Goal: Task Accomplishment & Management: Complete application form

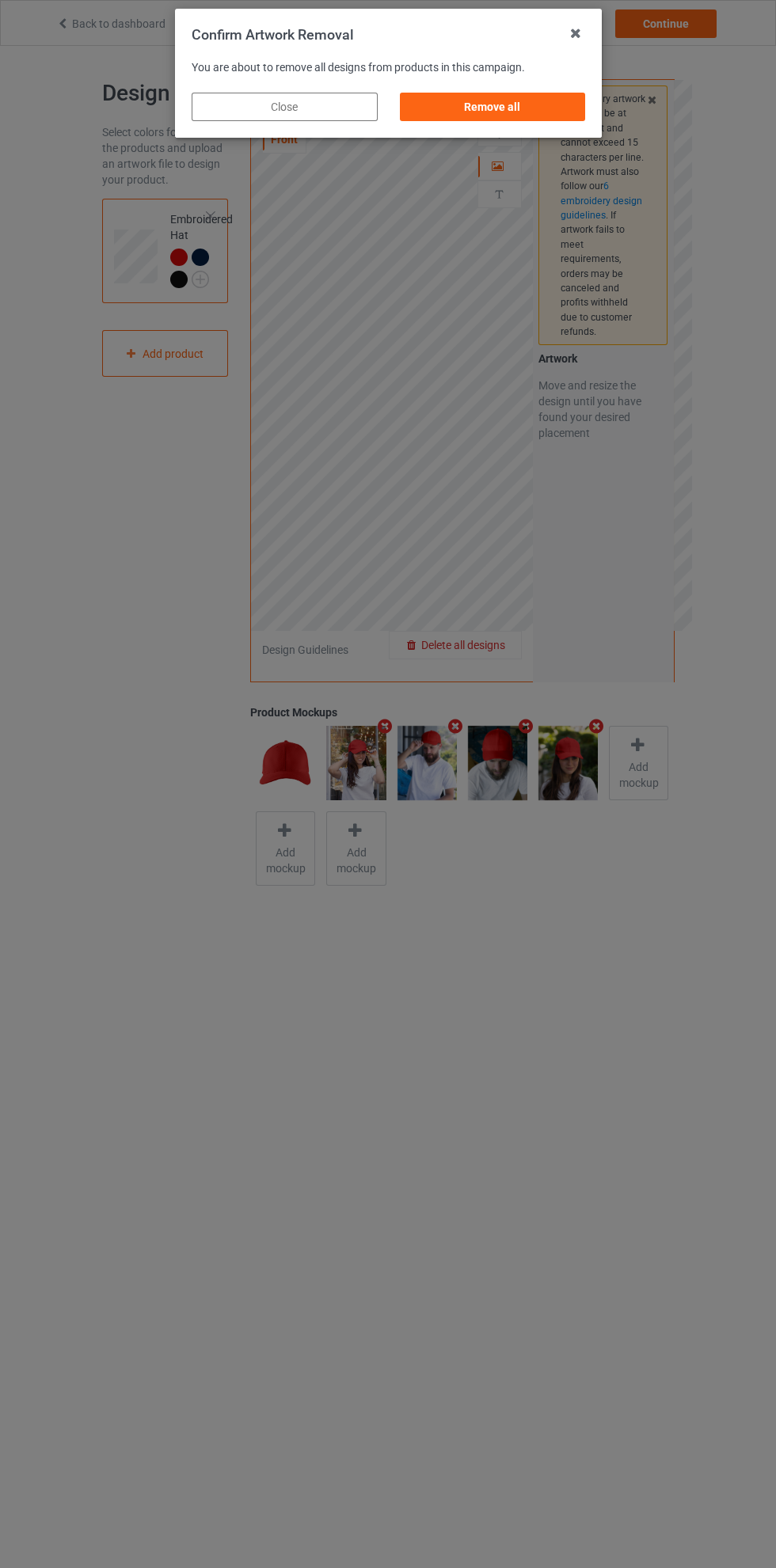
click at [522, 112] on div "Remove all" at bounding box center [491, 107] width 186 height 29
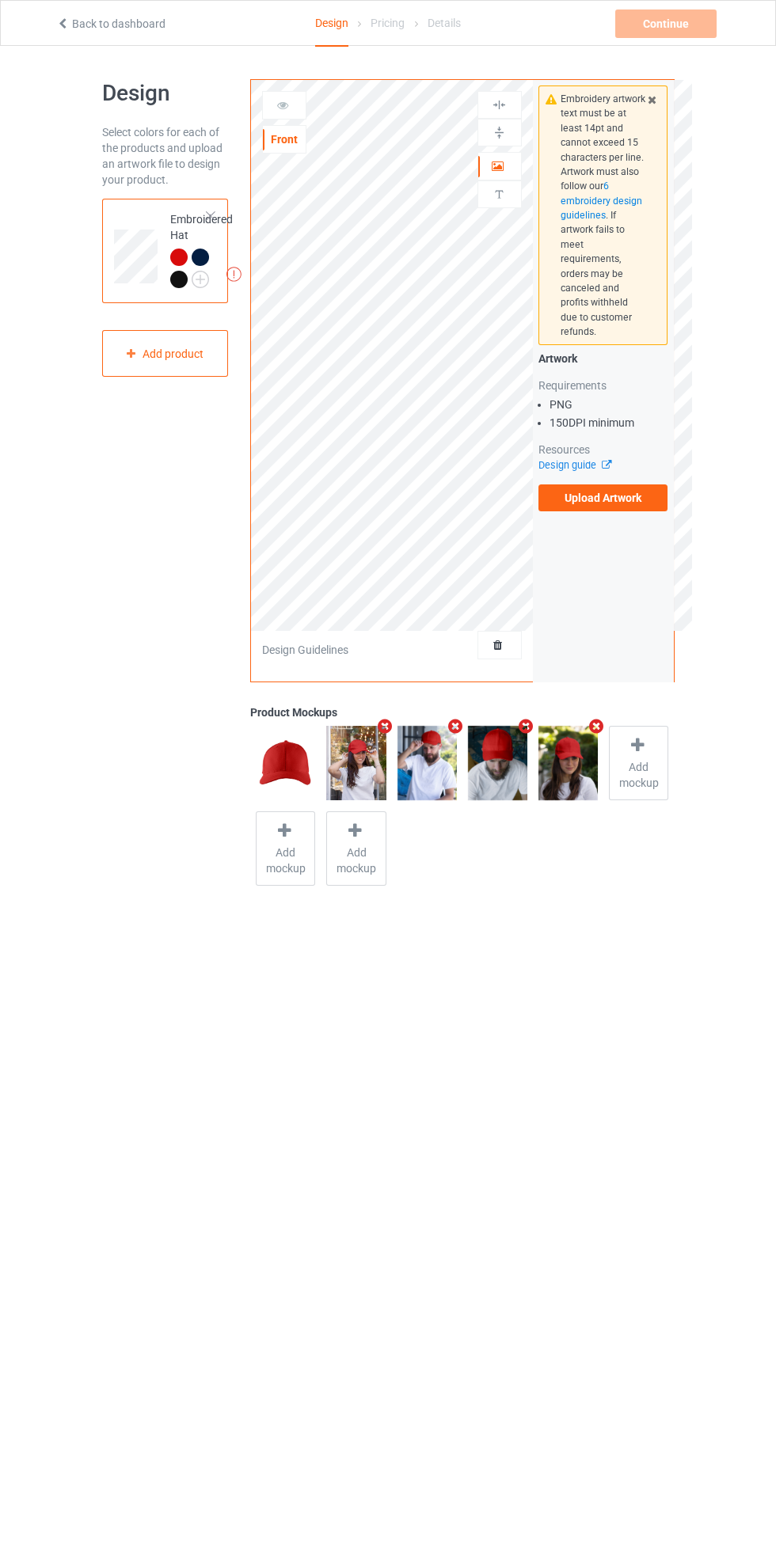
click at [601, 487] on label "Upload Artwork" at bounding box center [603, 498] width 130 height 27
click at [0, 0] on input "Upload Artwork" at bounding box center [0, 0] width 0 height 0
click at [282, 103] on icon at bounding box center [282, 103] width 14 height 11
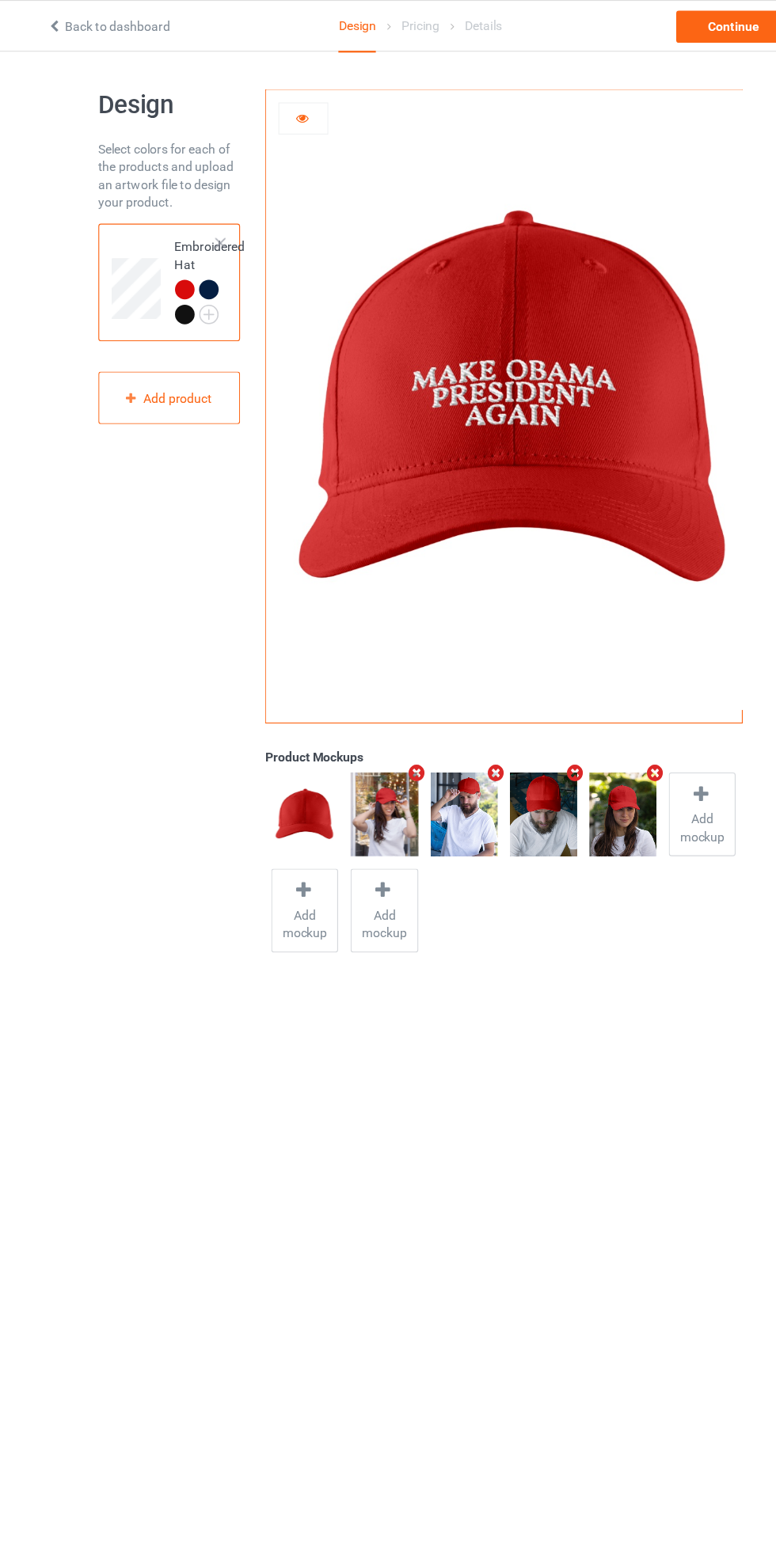
click at [278, 108] on icon at bounding box center [282, 103] width 14 height 11
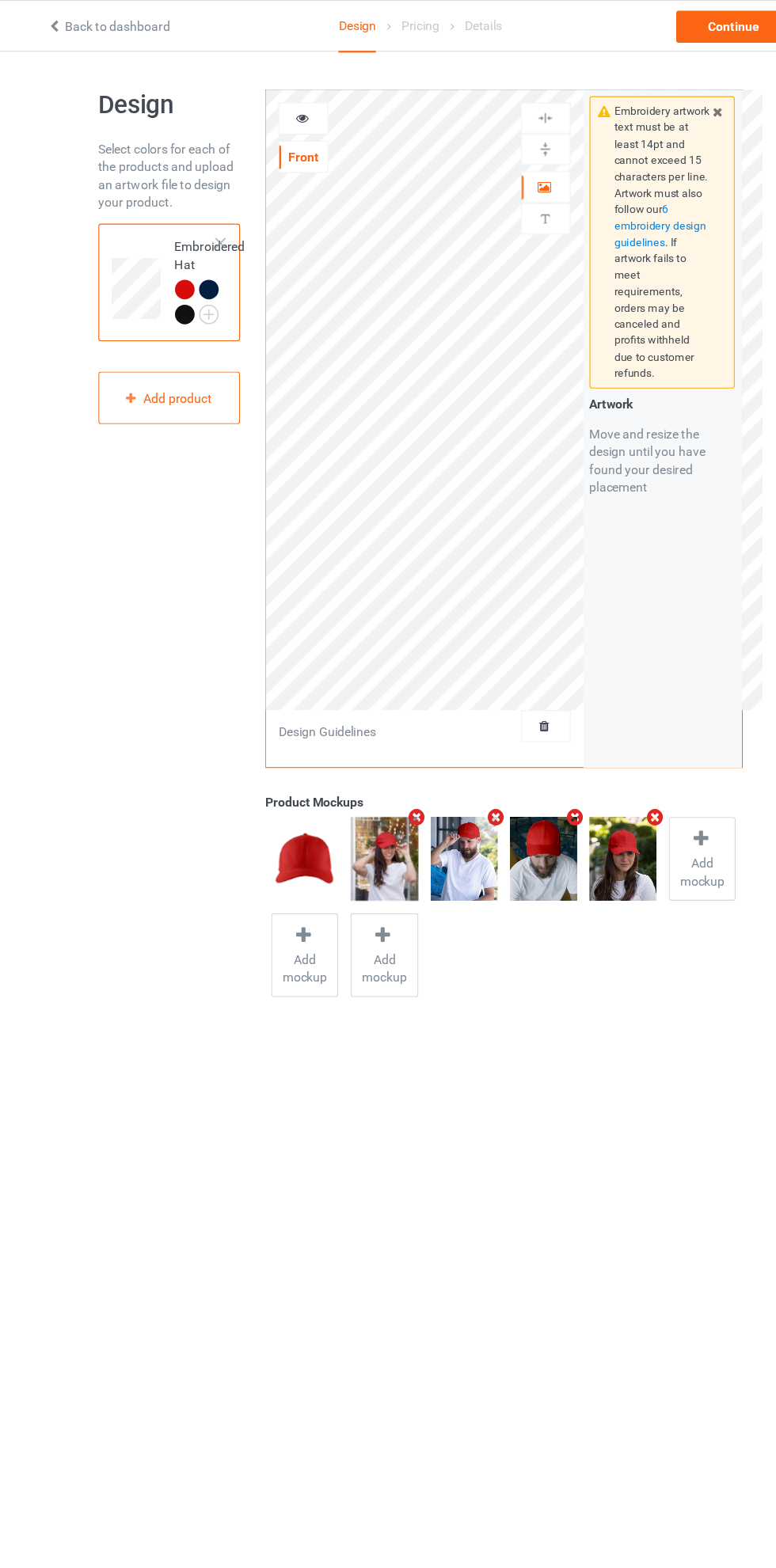
click at [513, 171] on div at bounding box center [499, 166] width 43 height 16
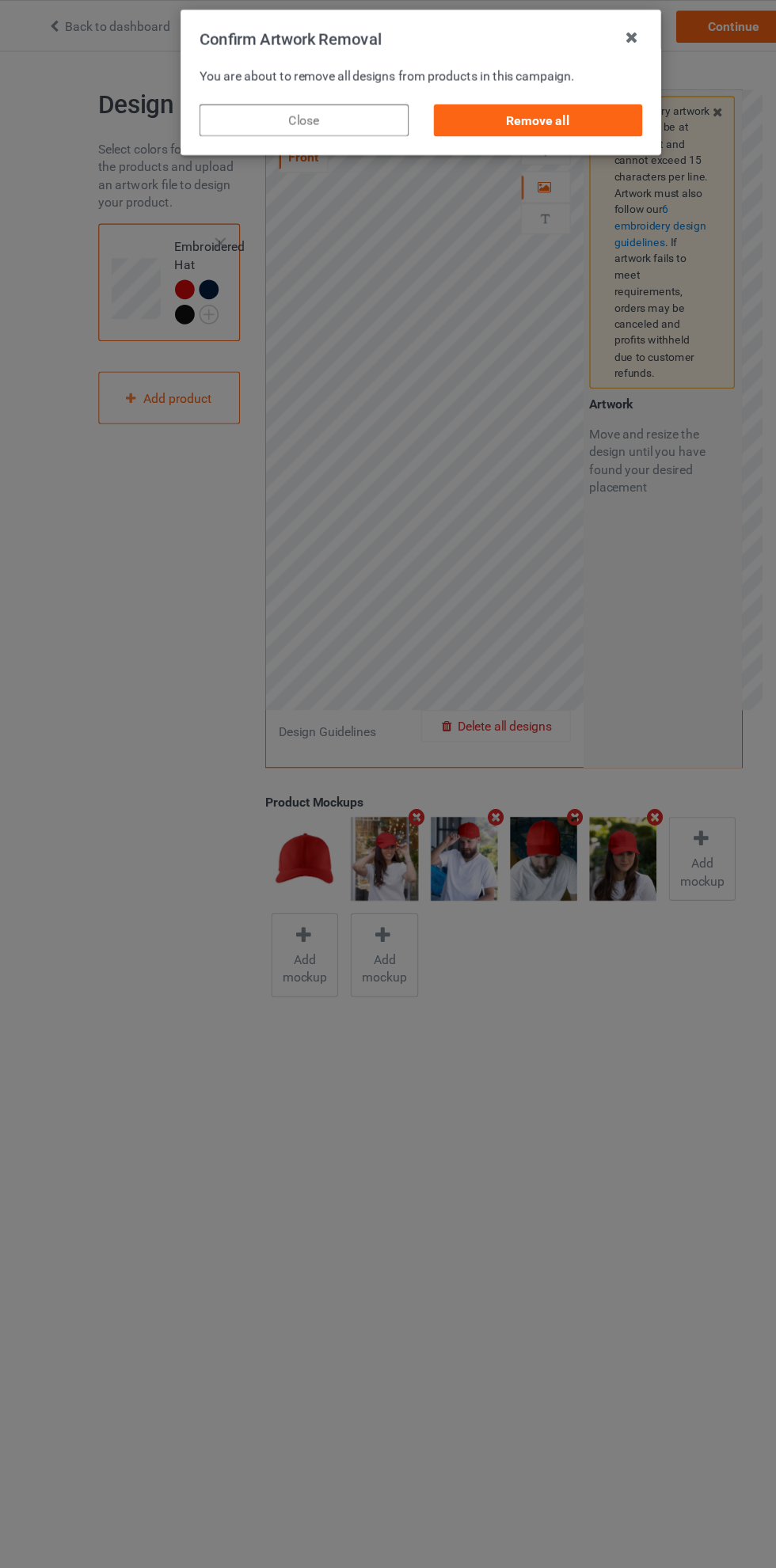
click at [530, 114] on div "Remove all" at bounding box center [491, 107] width 186 height 29
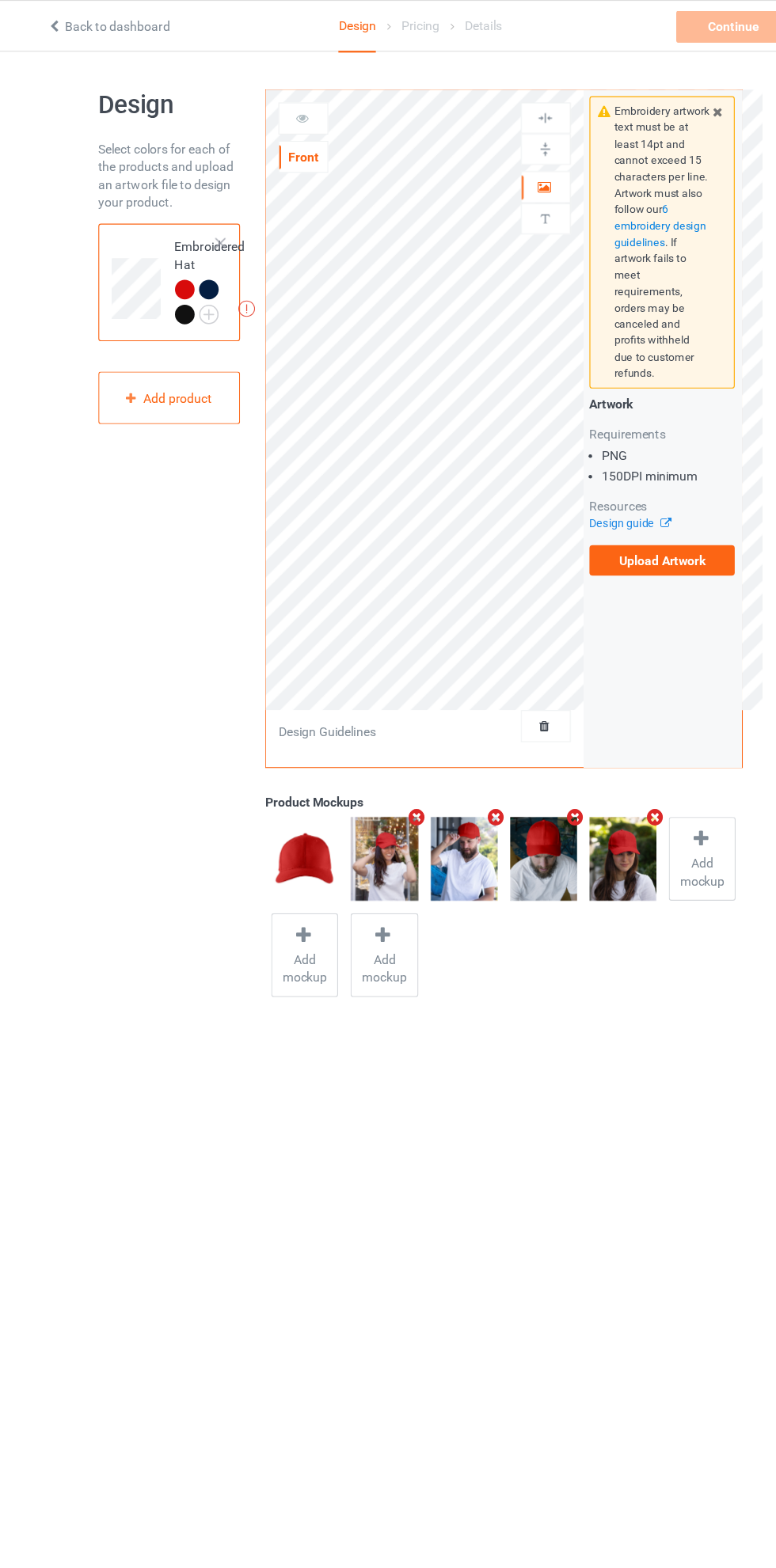
click at [615, 484] on label "Upload Artwork" at bounding box center [603, 498] width 130 height 27
click at [0, 0] on input "Upload Artwork" at bounding box center [0, 0] width 0 height 0
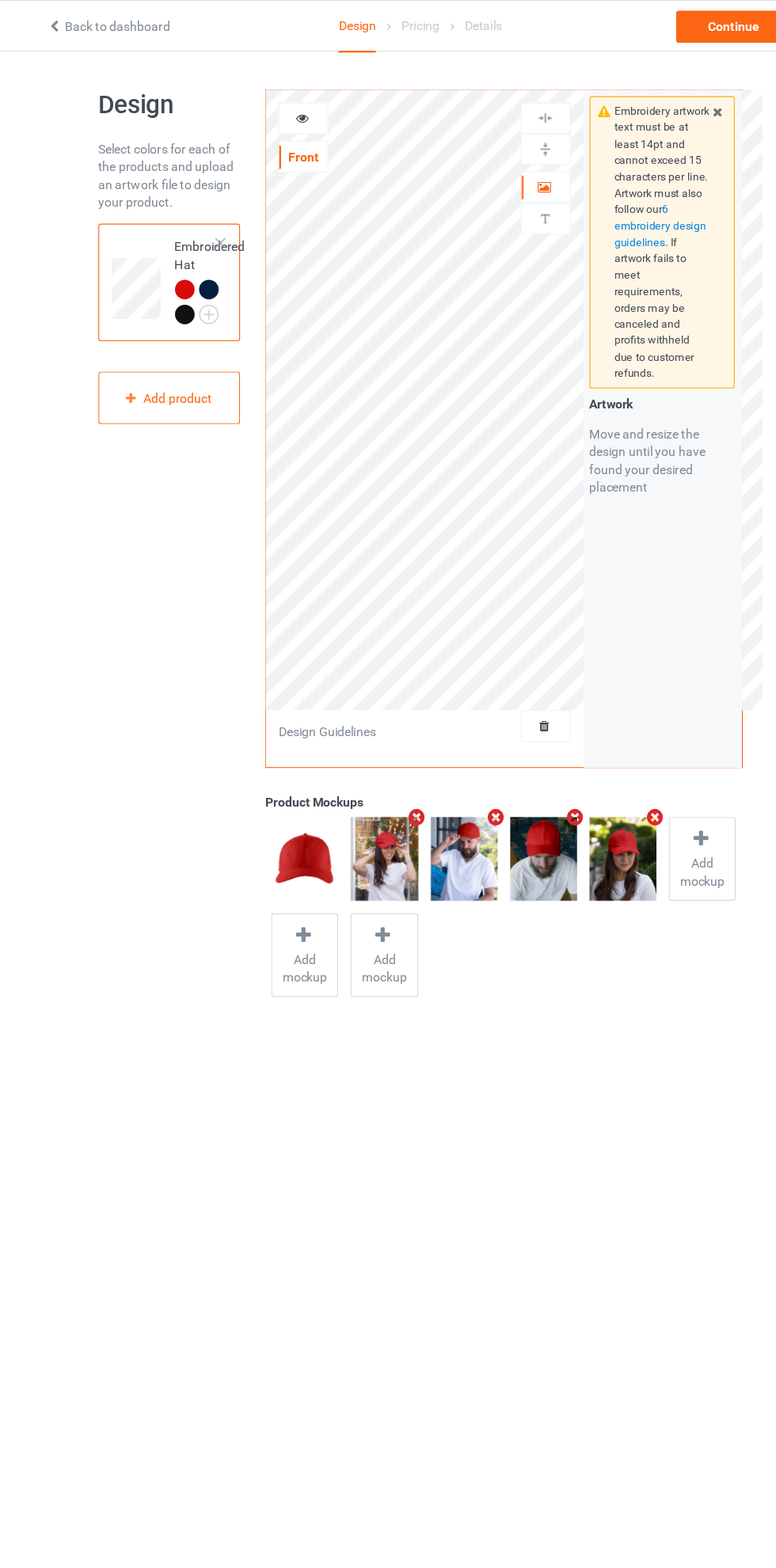
click at [291, 106] on div at bounding box center [284, 105] width 43 height 16
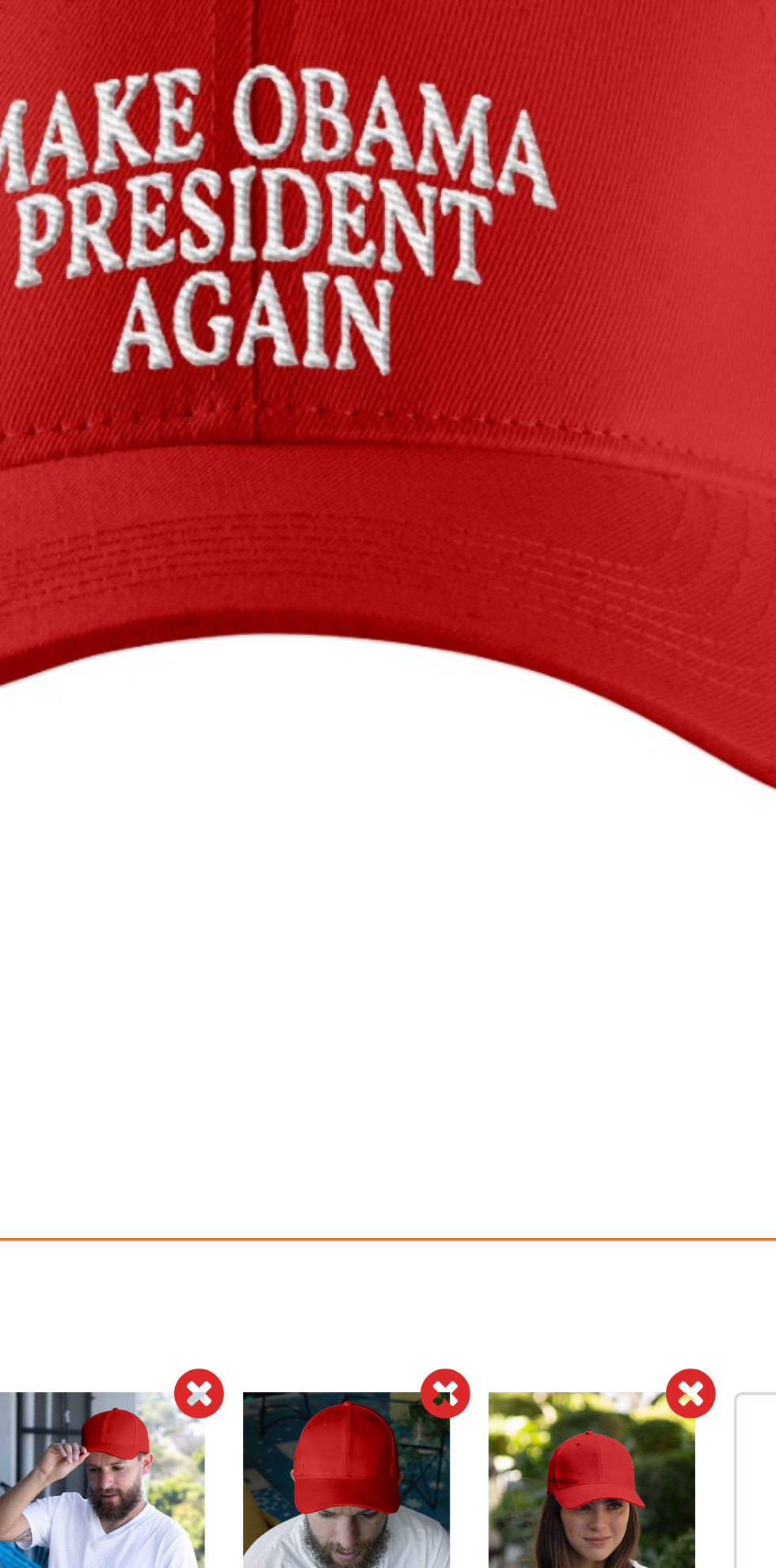
click at [561, 518] on img at bounding box center [471, 355] width 441 height 551
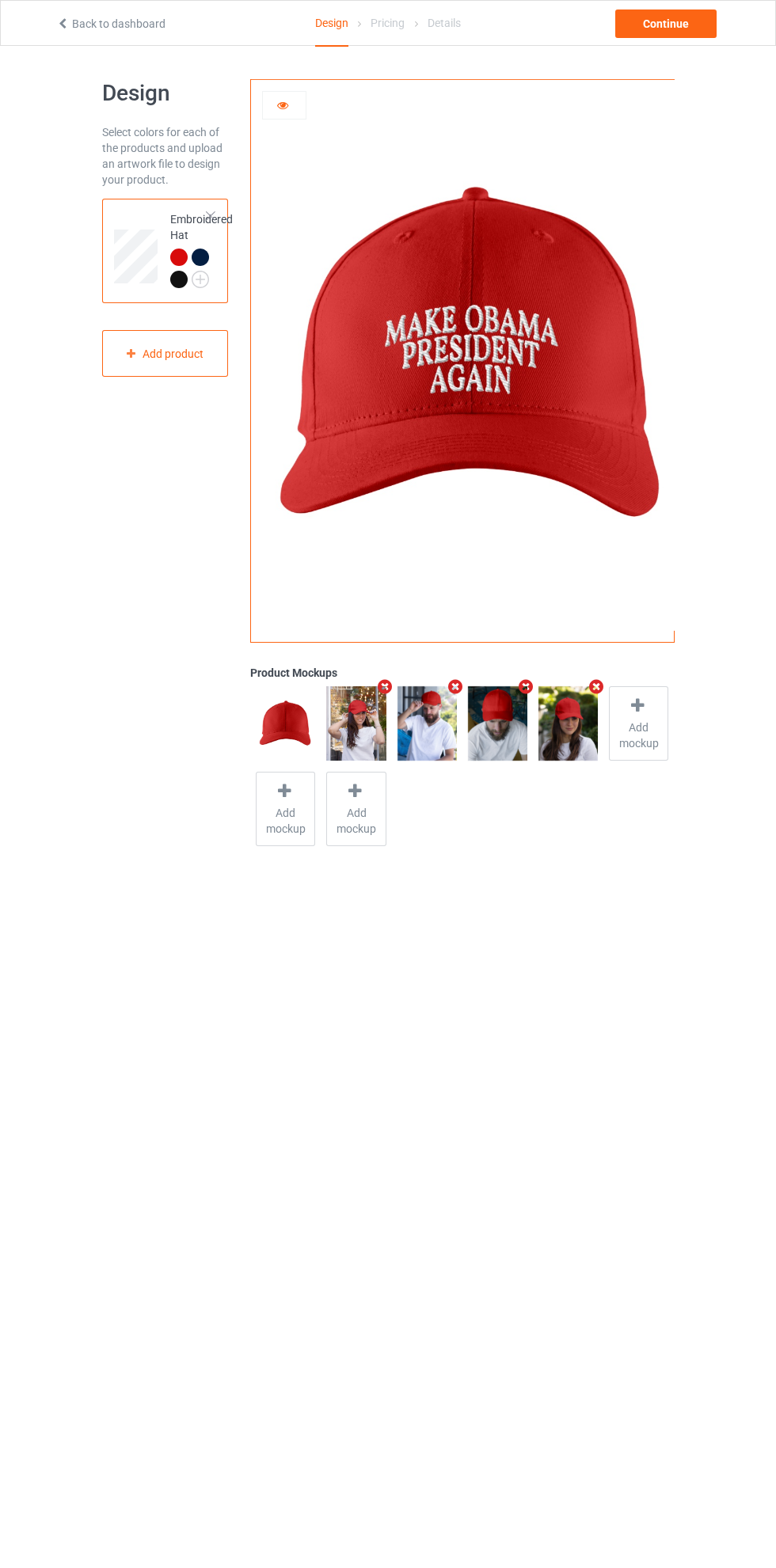
click at [0, 0] on img at bounding box center [0, 0] width 0 height 0
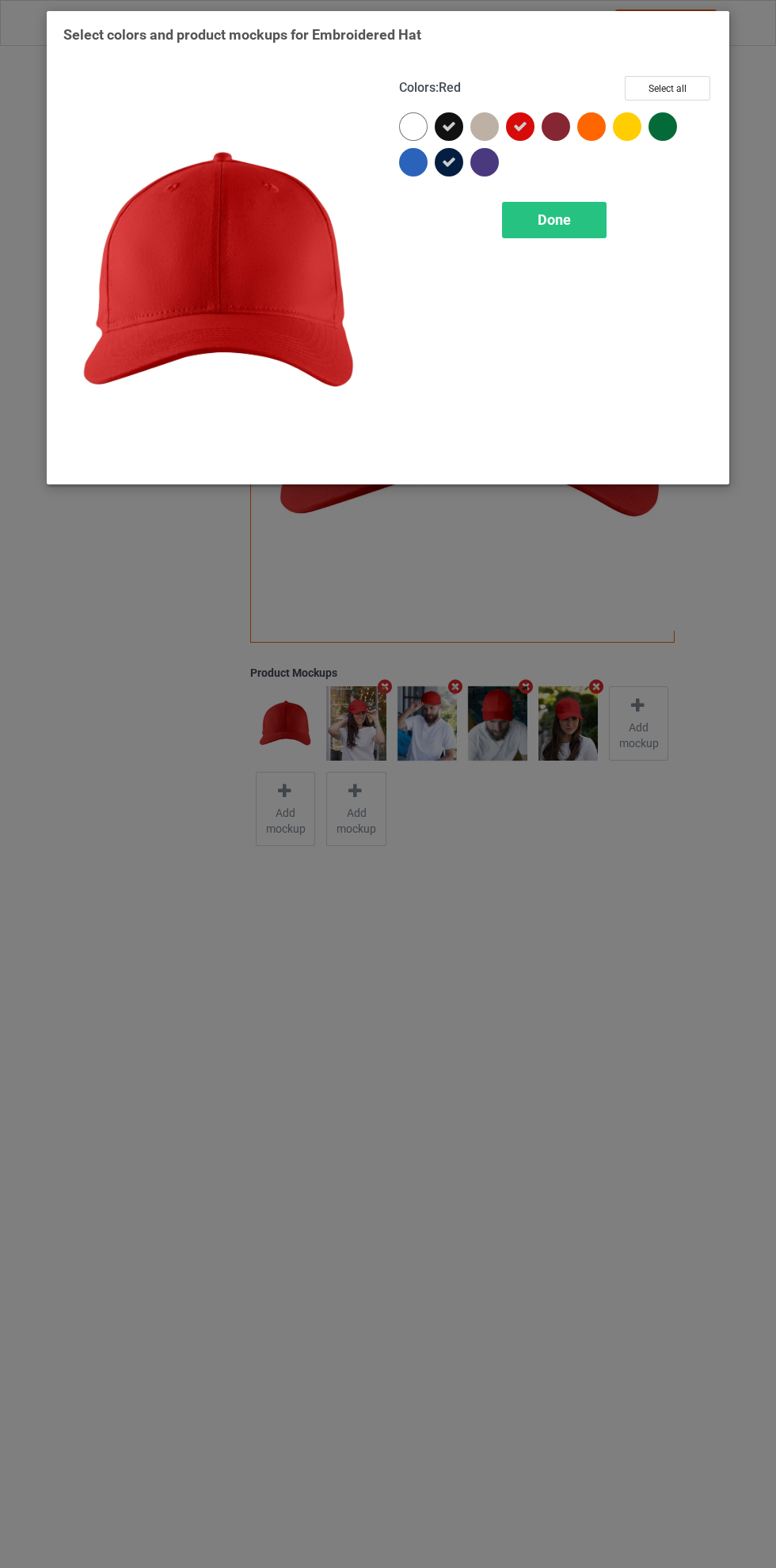
click at [575, 230] on div "Done" at bounding box center [553, 220] width 104 height 37
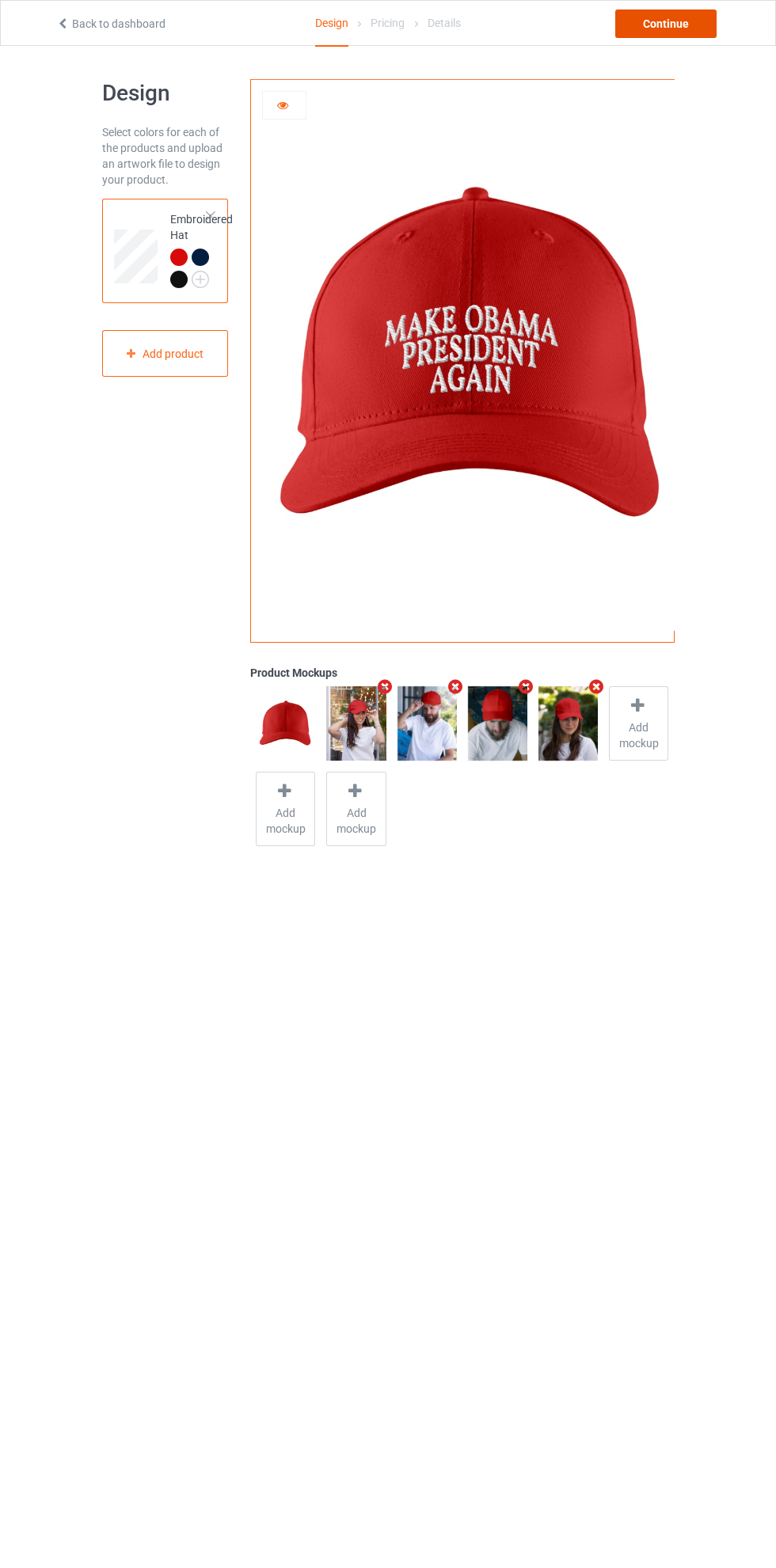
click at [692, 31] on div "Continue" at bounding box center [665, 24] width 101 height 29
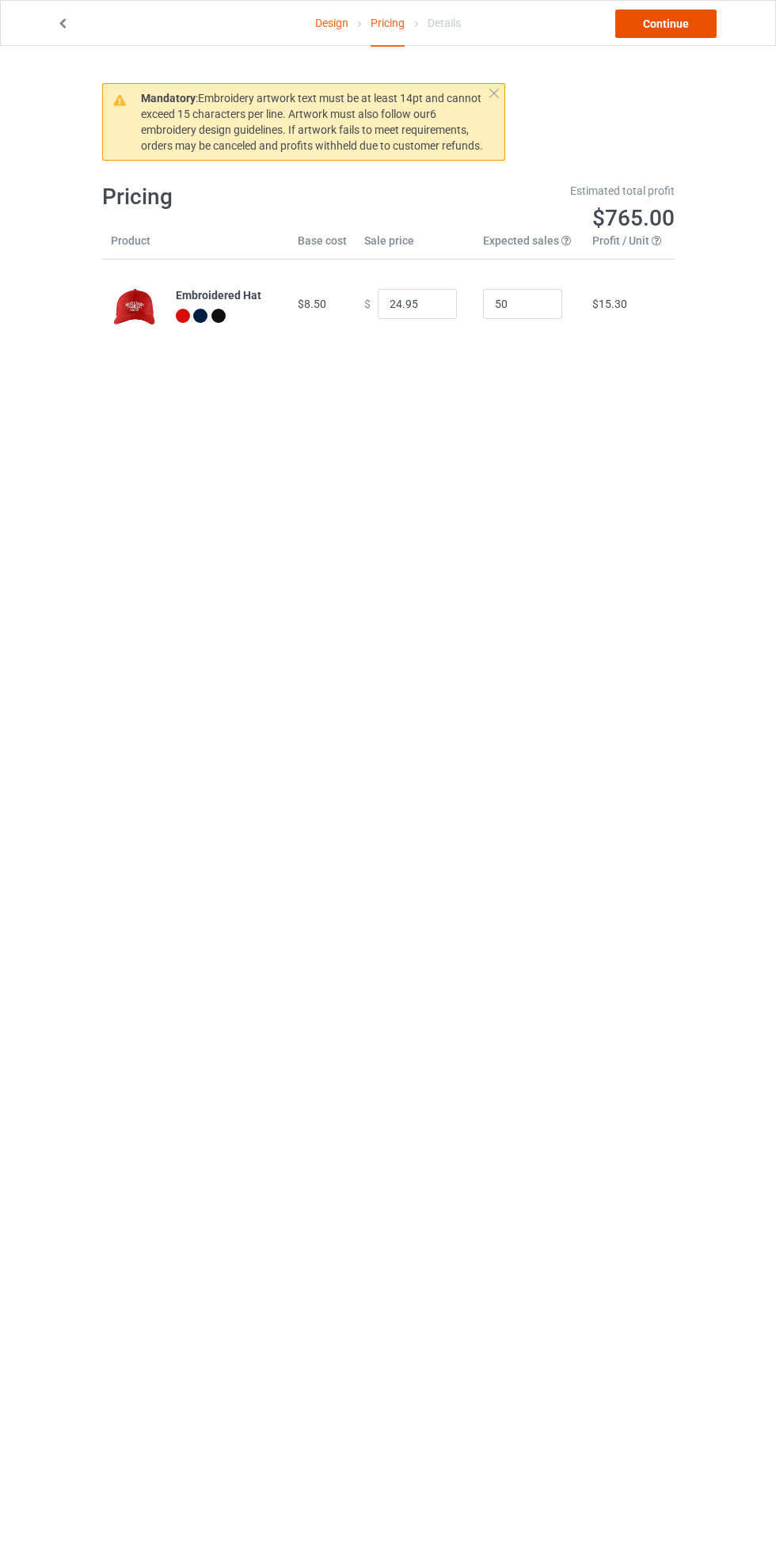
click at [683, 31] on link "Continue" at bounding box center [665, 24] width 101 height 29
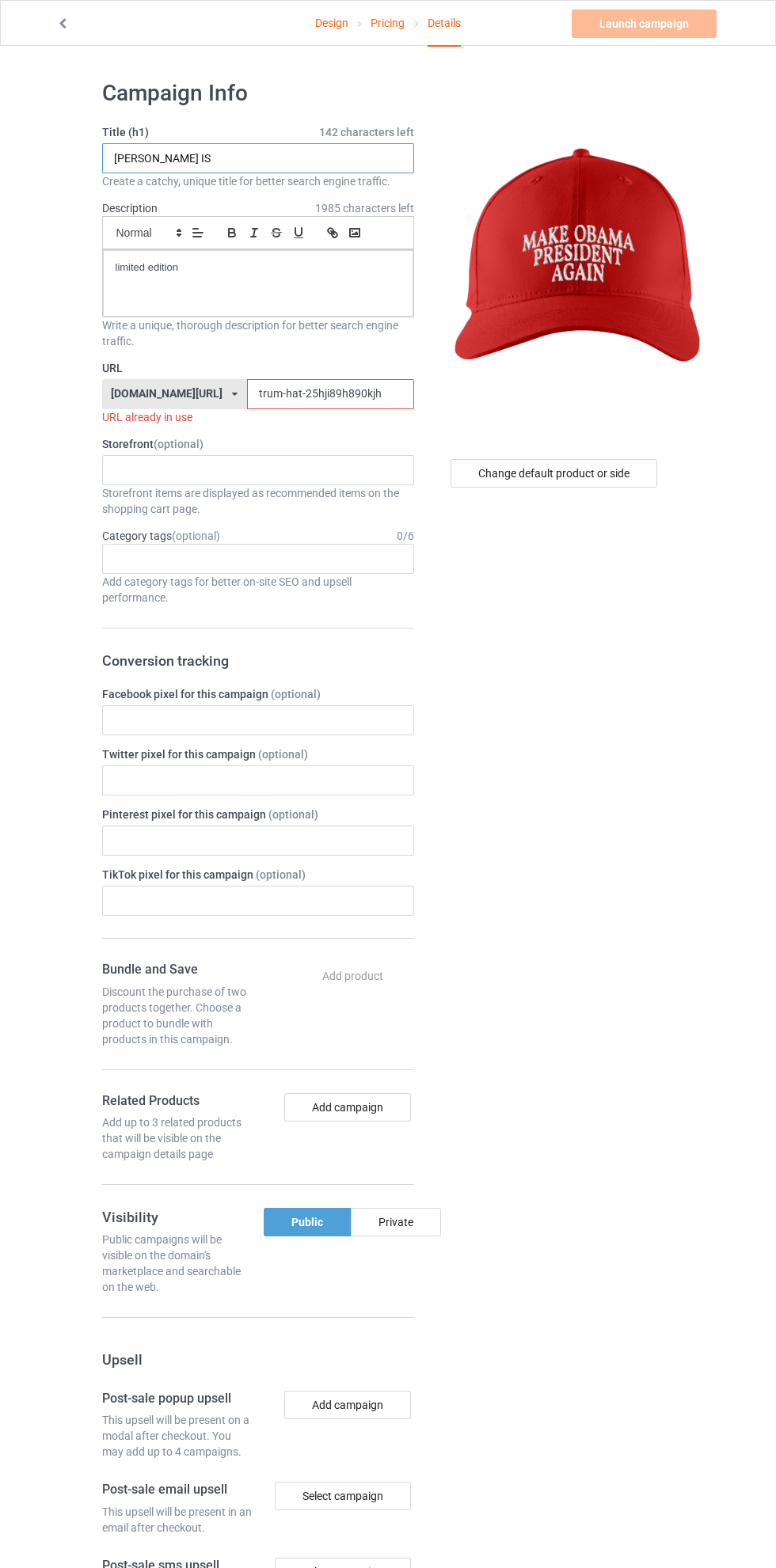
click at [329, 160] on input "TRUMP IS" at bounding box center [258, 159] width 312 height 30
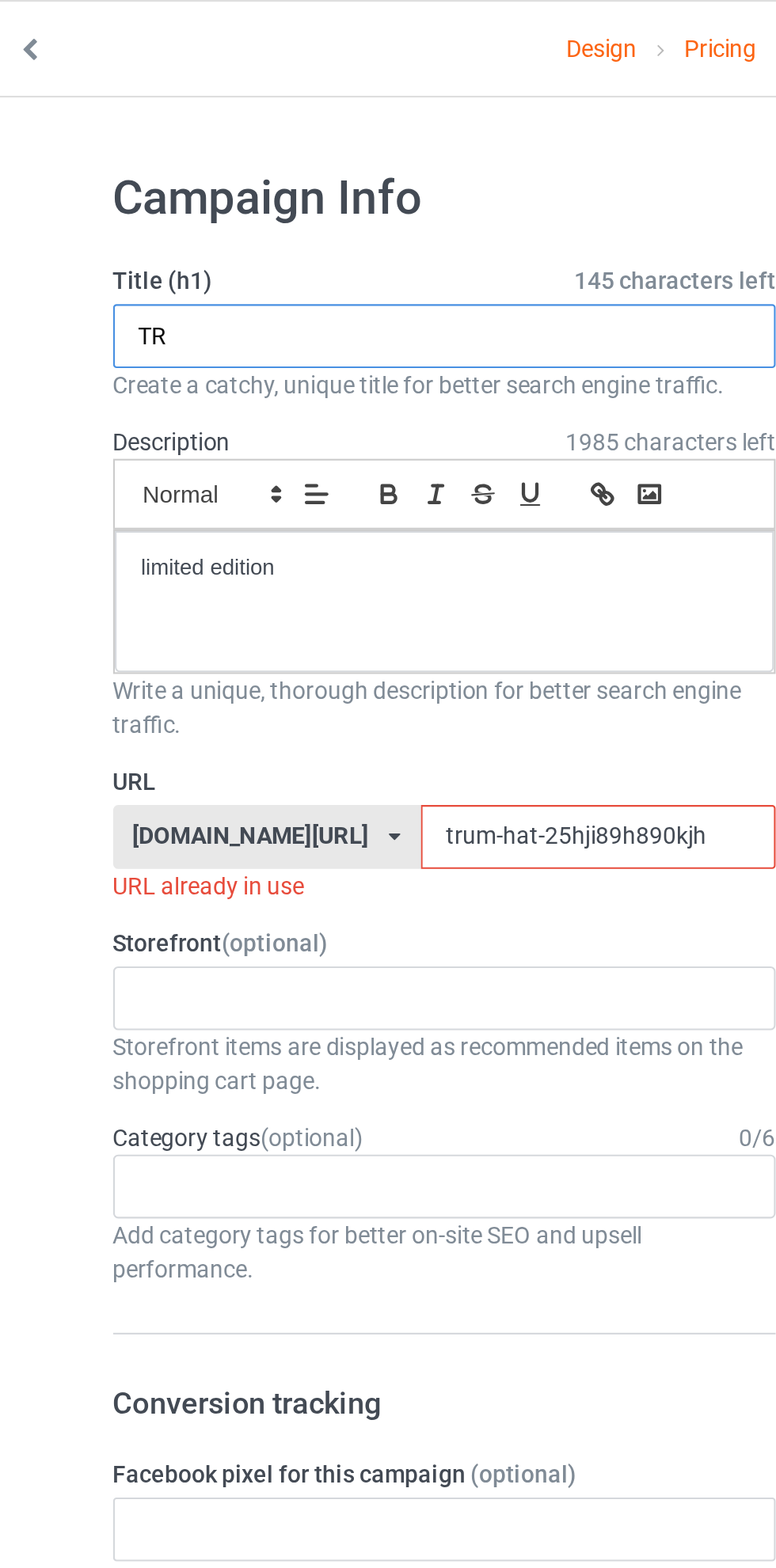
type input "T"
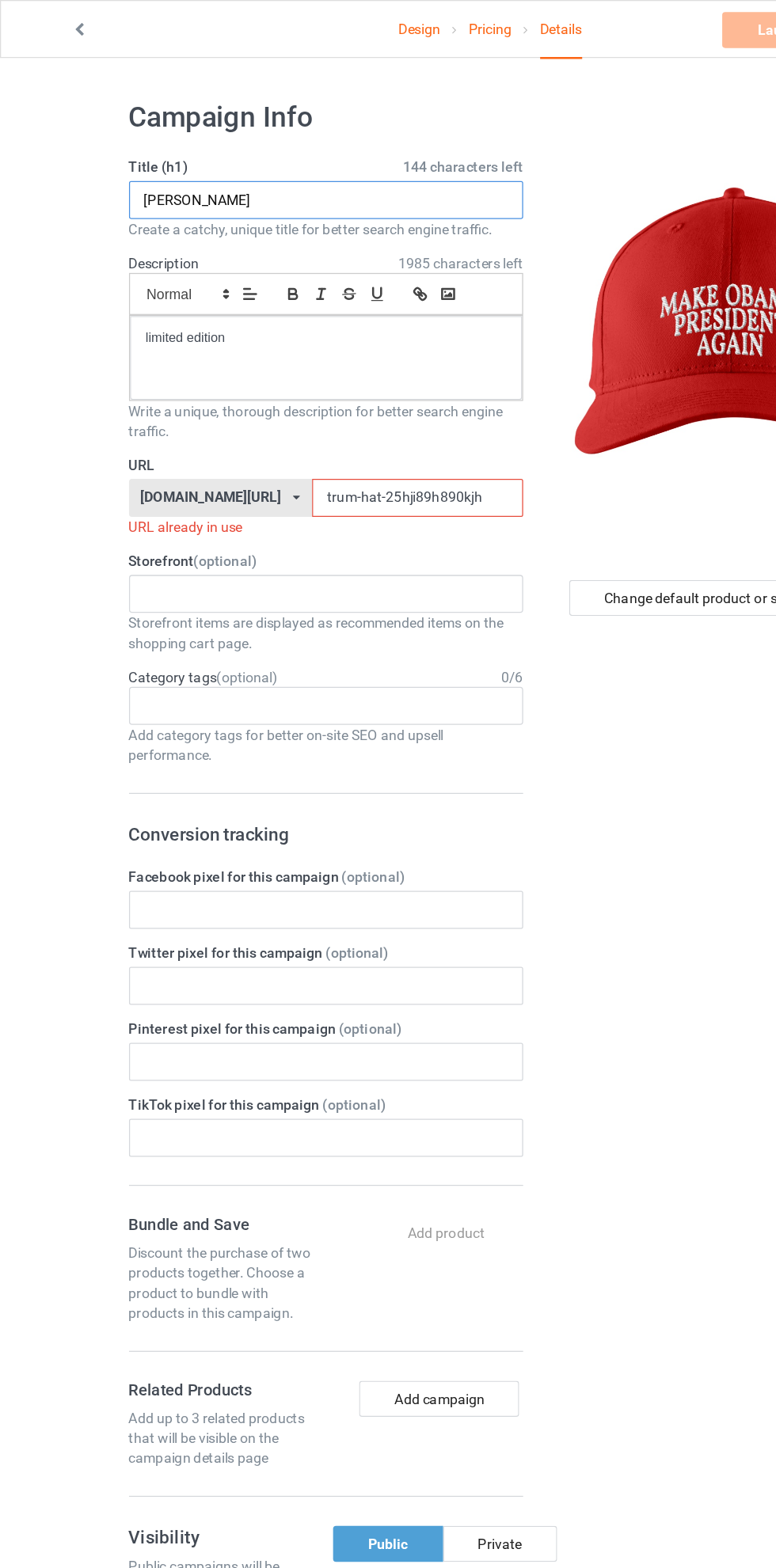
type input "OBAMA"
click at [248, 400] on input "trum-hat-25hji89h890kjh" at bounding box center [330, 394] width 167 height 30
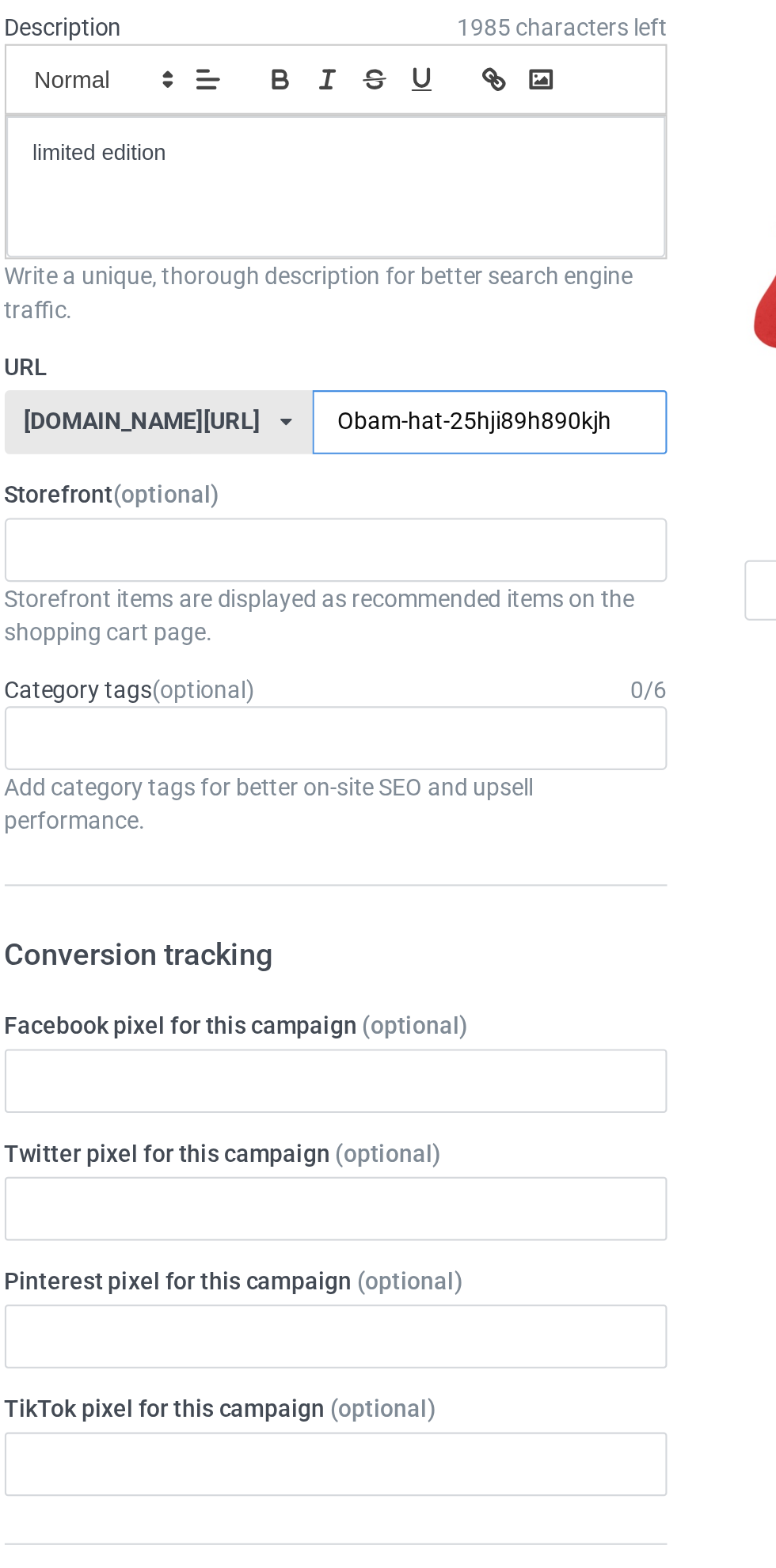
type input "Obama-hat-25hji89h890kjh"
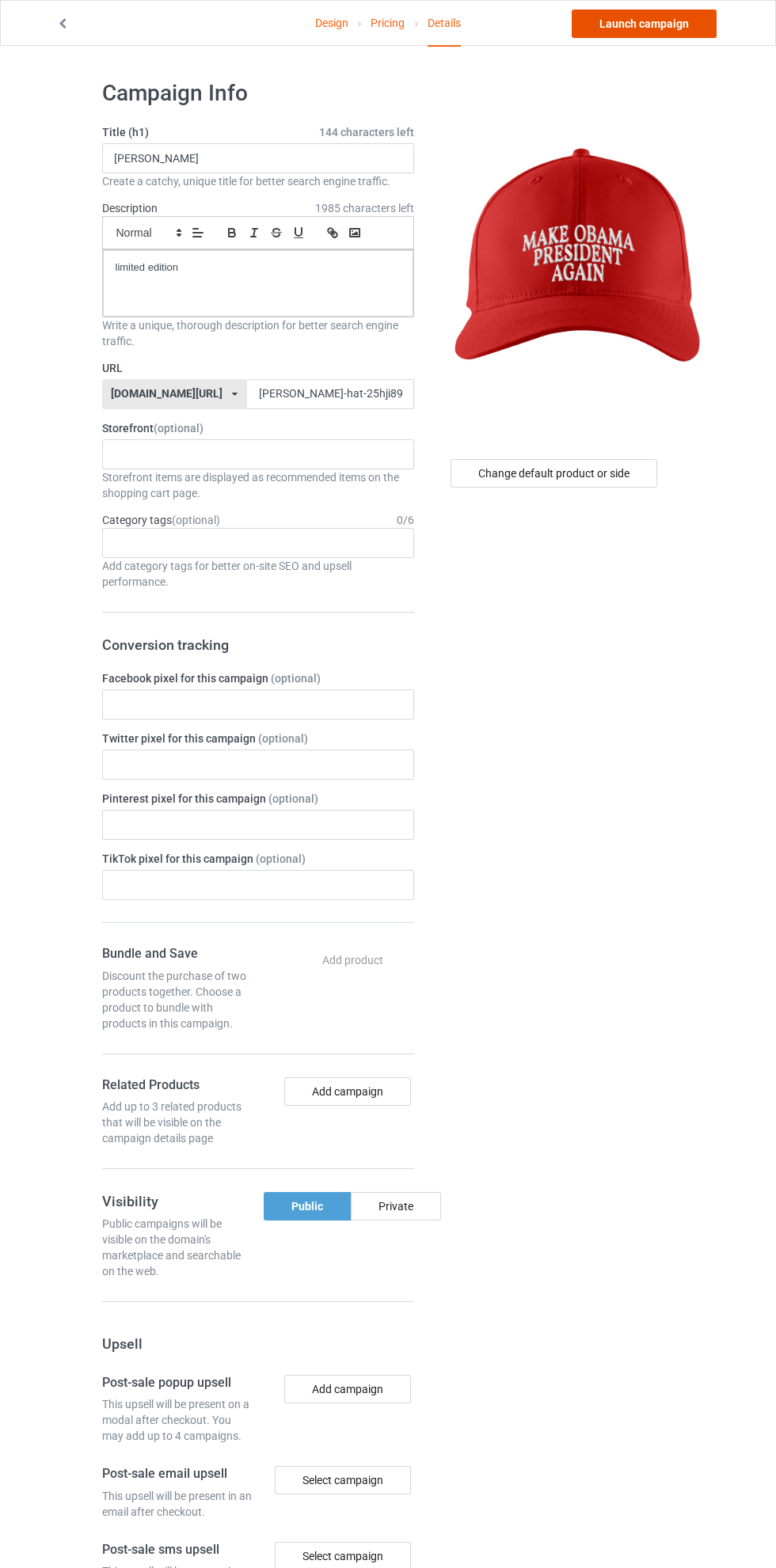
click at [670, 23] on link "Launch campaign" at bounding box center [644, 24] width 145 height 29
